Goal: Communication & Community: Answer question/provide support

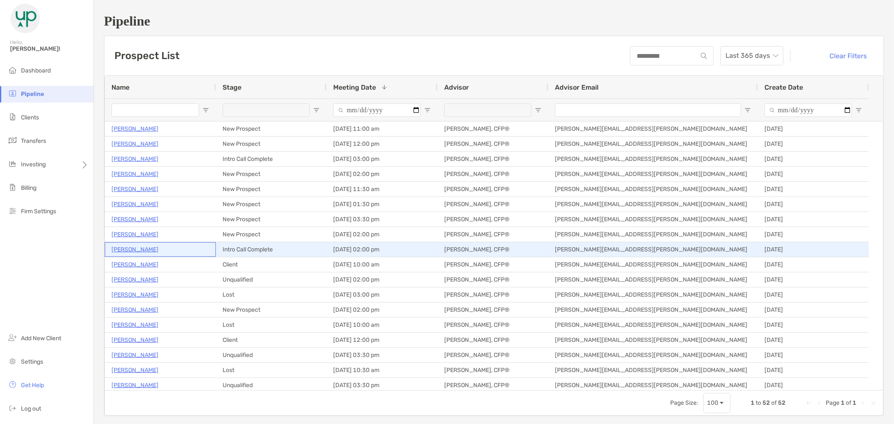
click at [130, 250] on p "[PERSON_NAME]" at bounding box center [134, 249] width 47 height 10
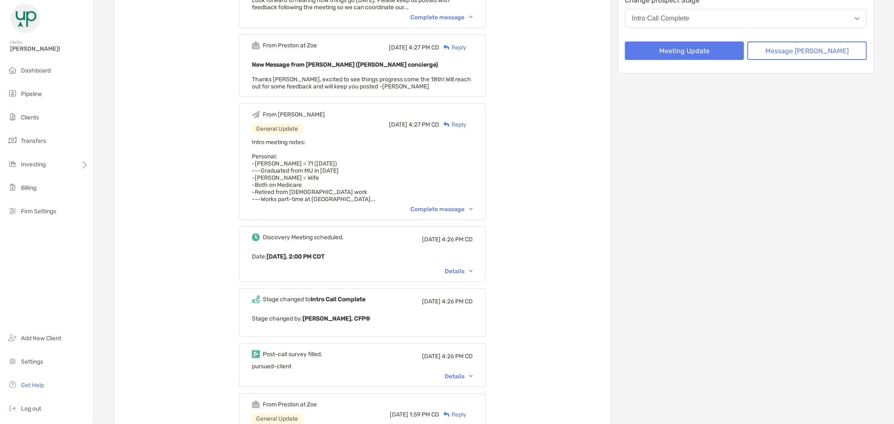
scroll to position [186, 0]
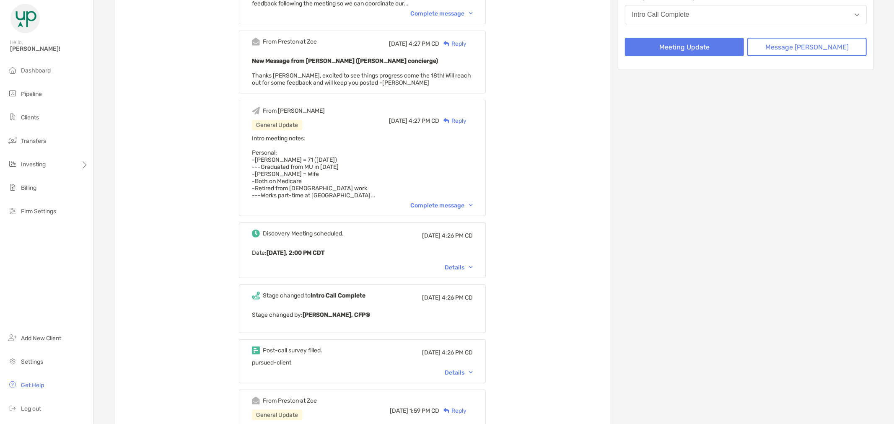
click at [473, 204] on img at bounding box center [471, 205] width 4 height 3
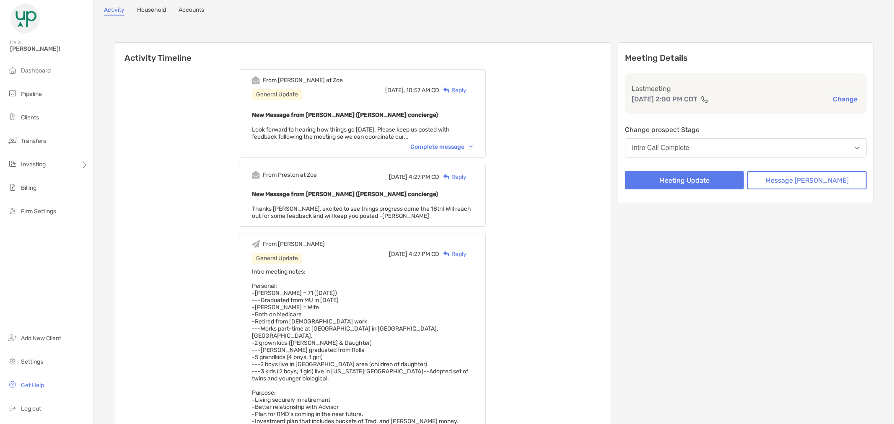
scroll to position [0, 0]
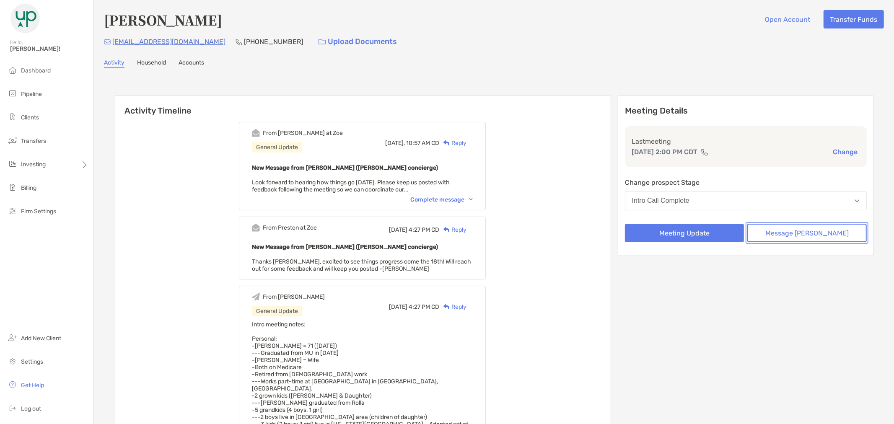
click at [841, 235] on button "Message [PERSON_NAME]" at bounding box center [806, 233] width 119 height 18
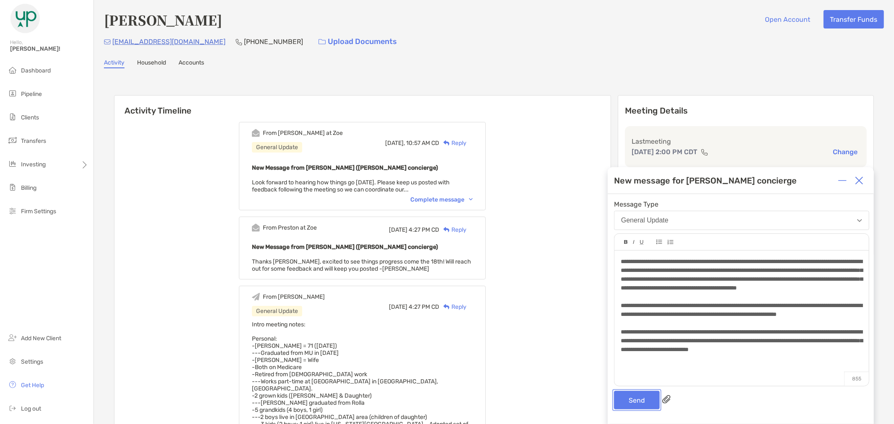
click at [634, 404] on button "Send" at bounding box center [637, 400] width 46 height 18
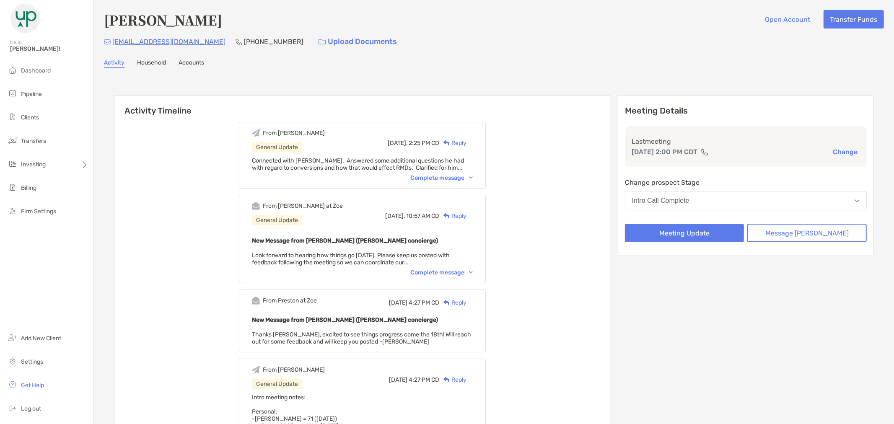
click at [473, 176] on img at bounding box center [471, 177] width 4 height 3
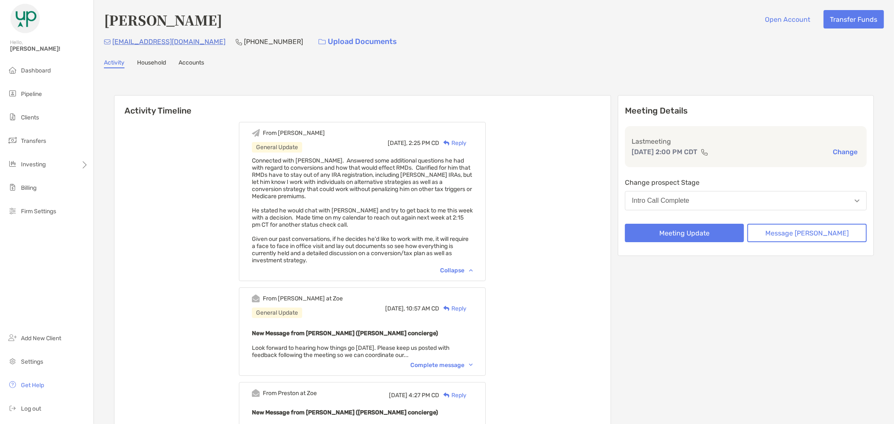
drag, startPoint x: 334, startPoint y: 257, endPoint x: 262, endPoint y: 158, distance: 123.0
click at [262, 158] on div "From Brandon General Update Today, 2:25 PM CD Reply Connected with Jerry. Answe…" at bounding box center [362, 201] width 247 height 159
copy span "Connected with Jerry. Answered some additional questions he had with regard to …"
